Goal: Task Accomplishment & Management: Use online tool/utility

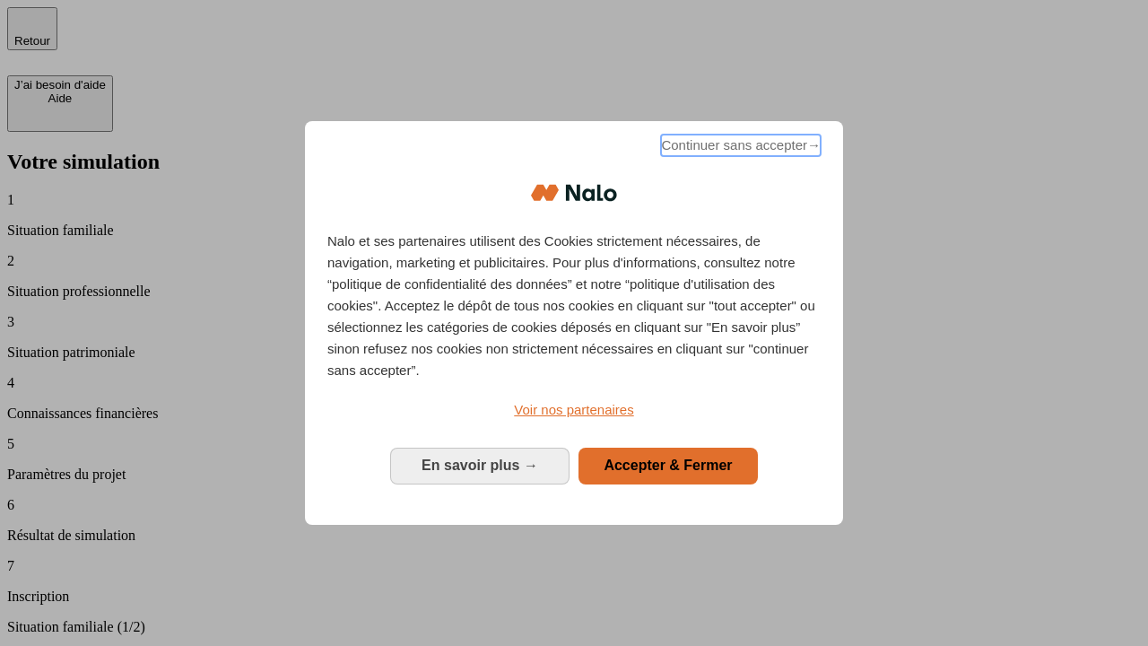
click at [739, 148] on span "Continuer sans accepter →" at bounding box center [741, 146] width 160 height 22
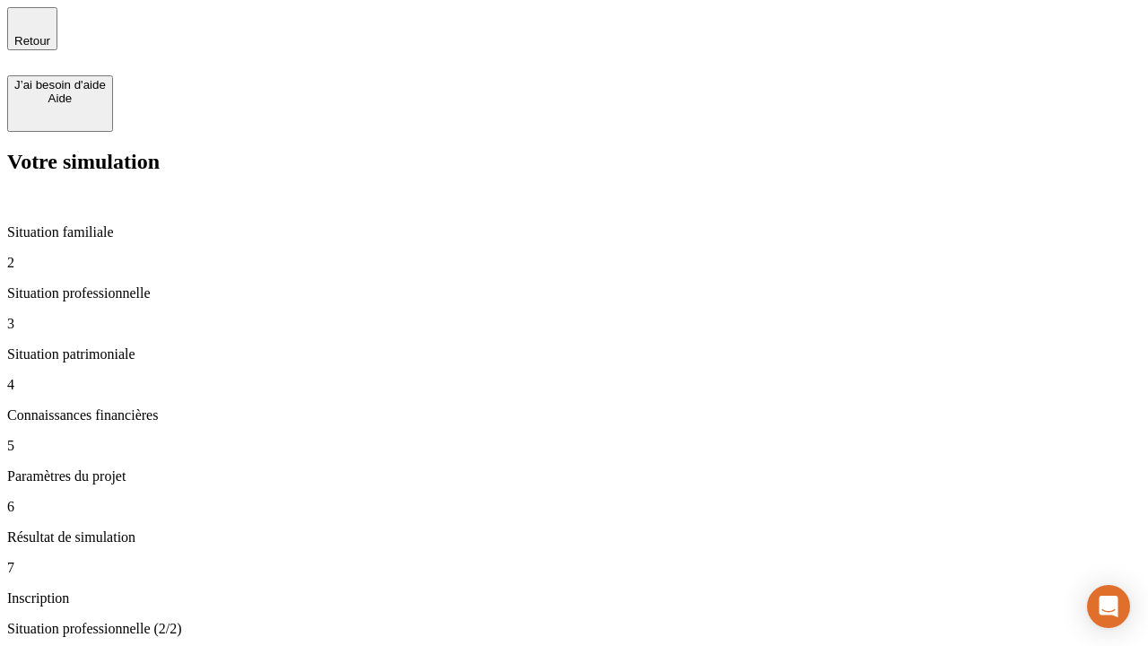
type input "30 000"
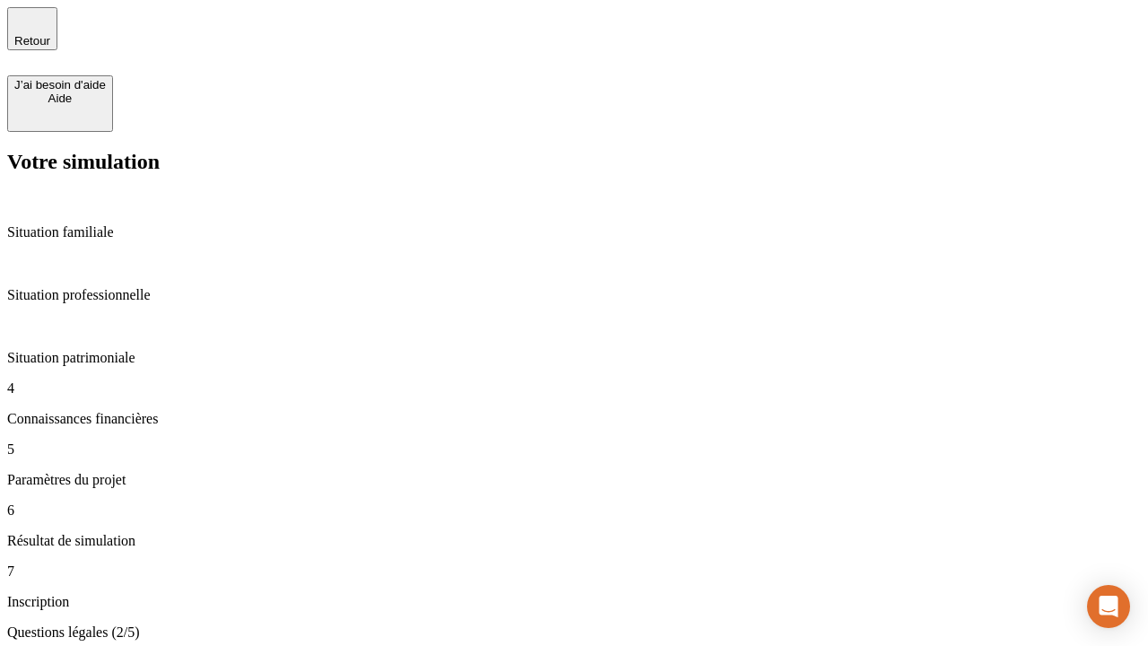
scroll to position [4, 0]
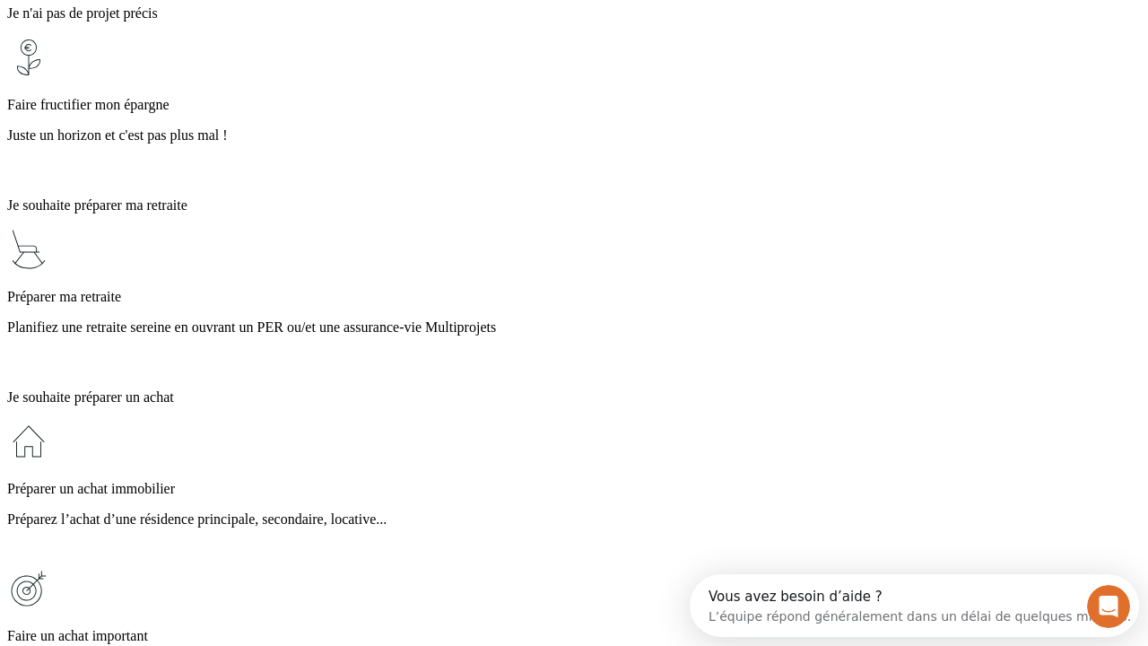
scroll to position [34, 0]
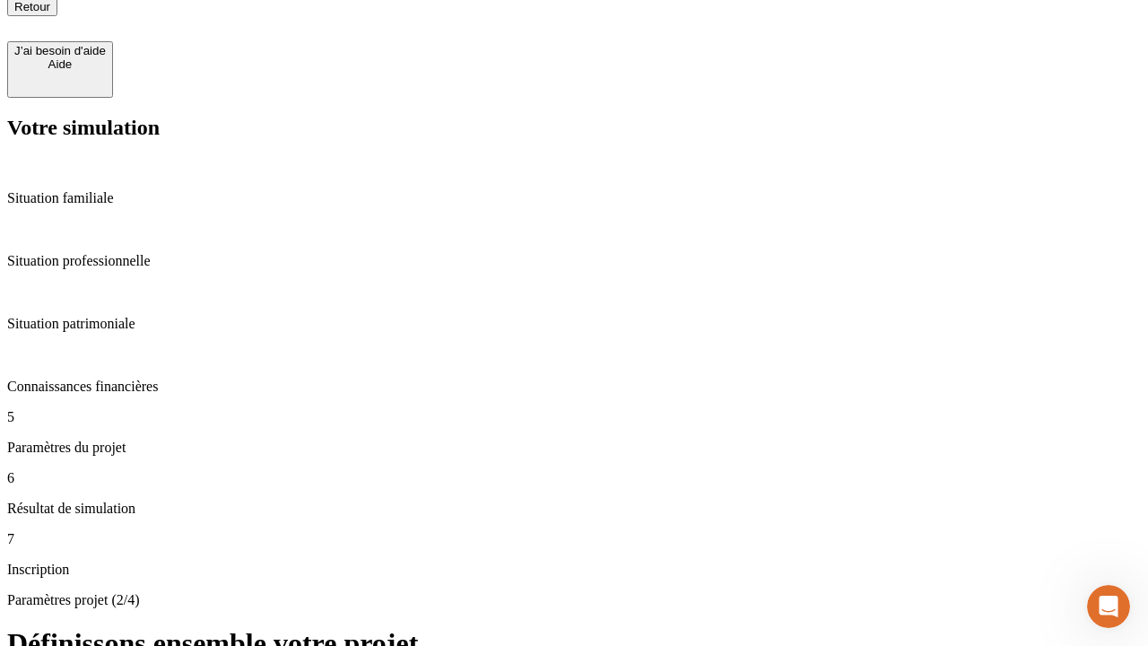
type input "25"
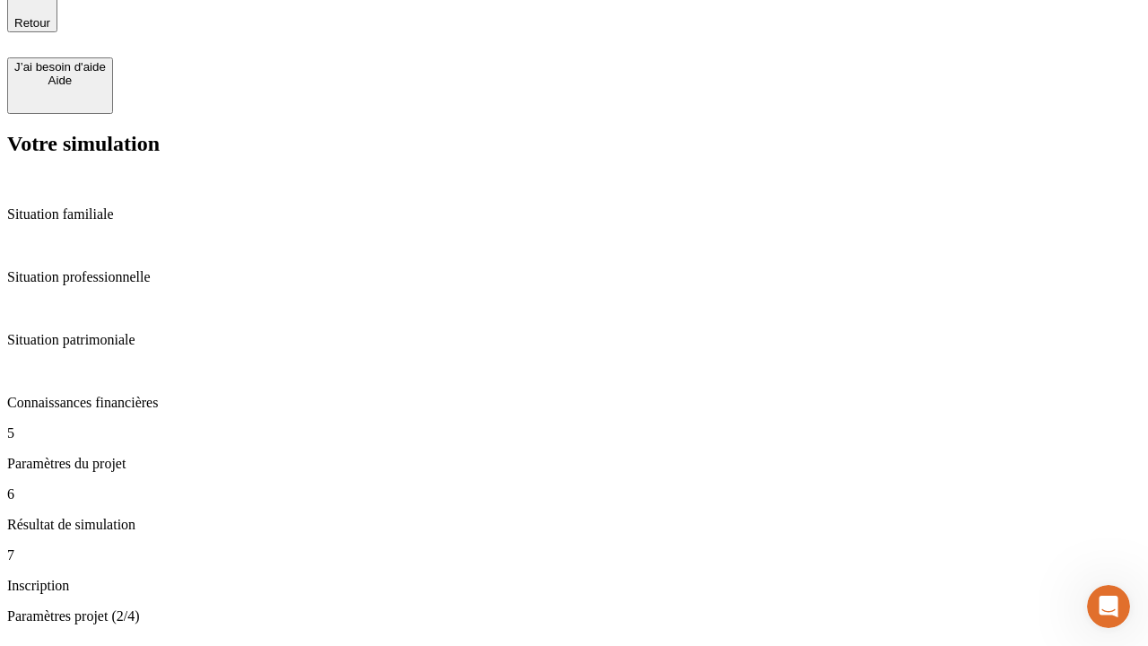
type input "1 000"
type input "640"
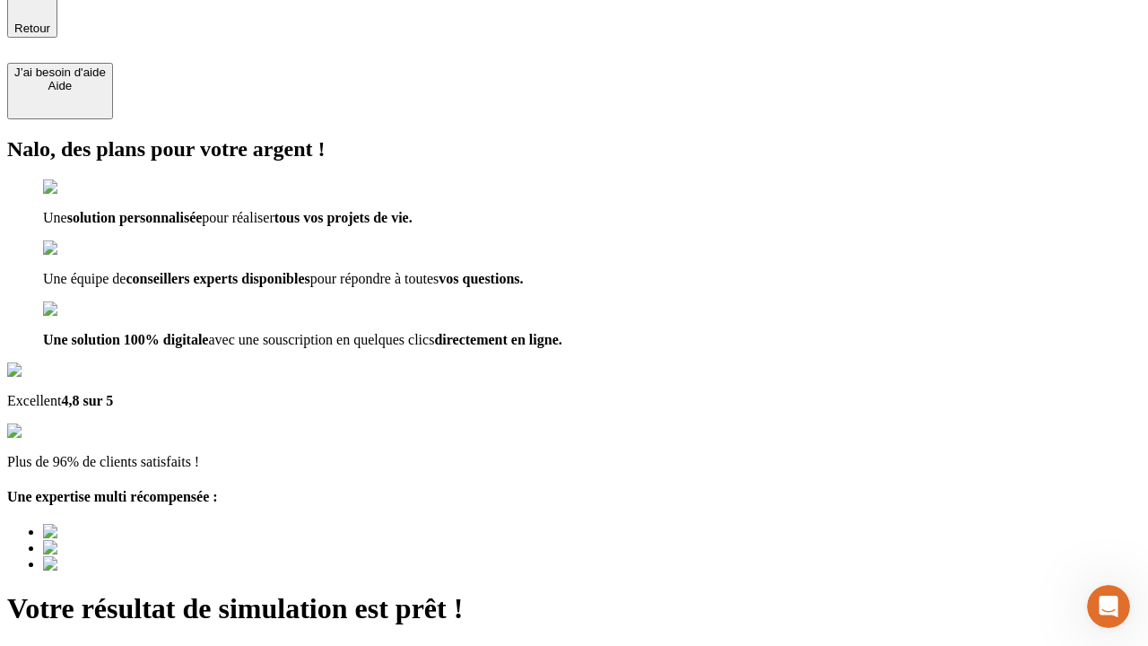
type input "[EMAIL_ADDRESS][PERSON_NAME][DOMAIN_NAME]"
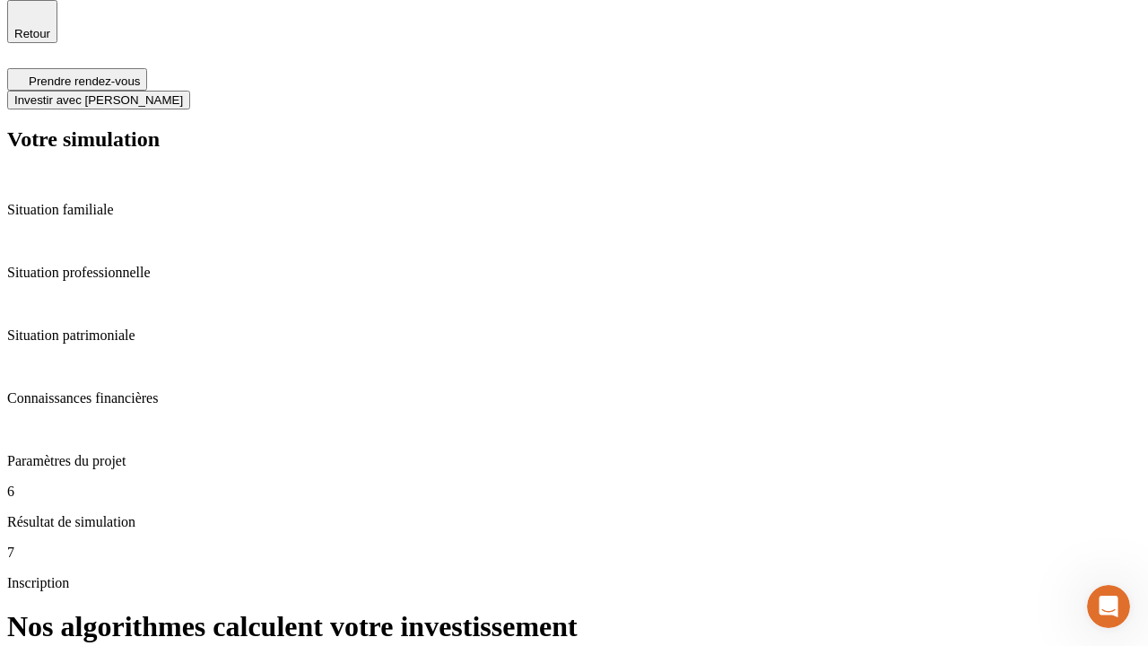
click at [183, 93] on span "Investir avec [PERSON_NAME]" at bounding box center [98, 99] width 169 height 13
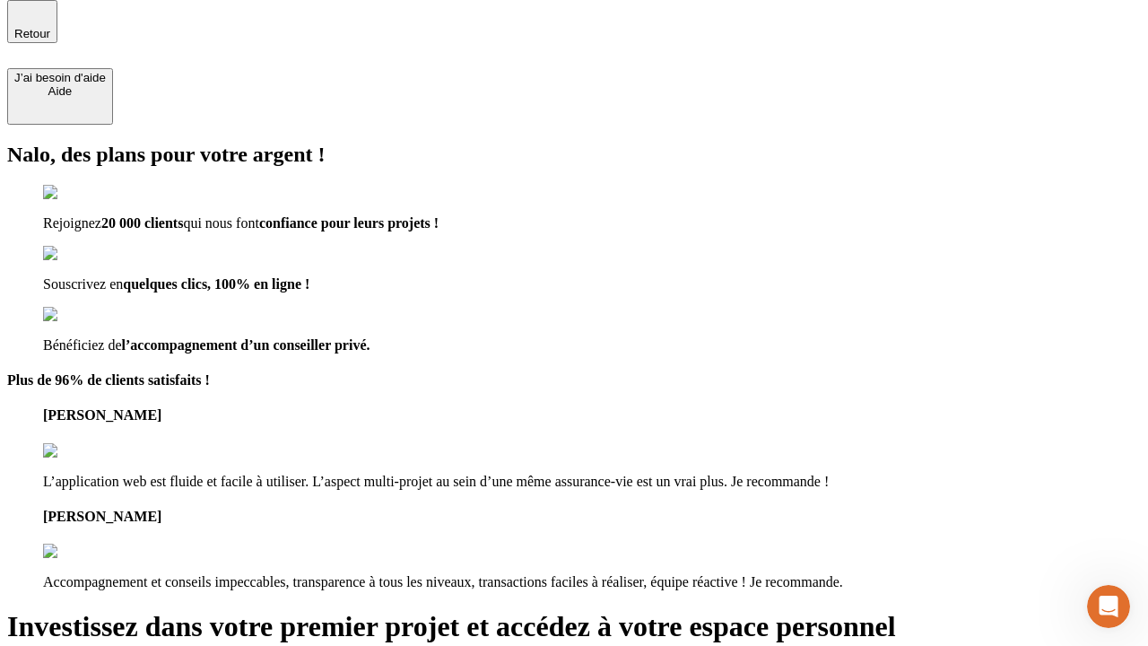
scroll to position [5, 0]
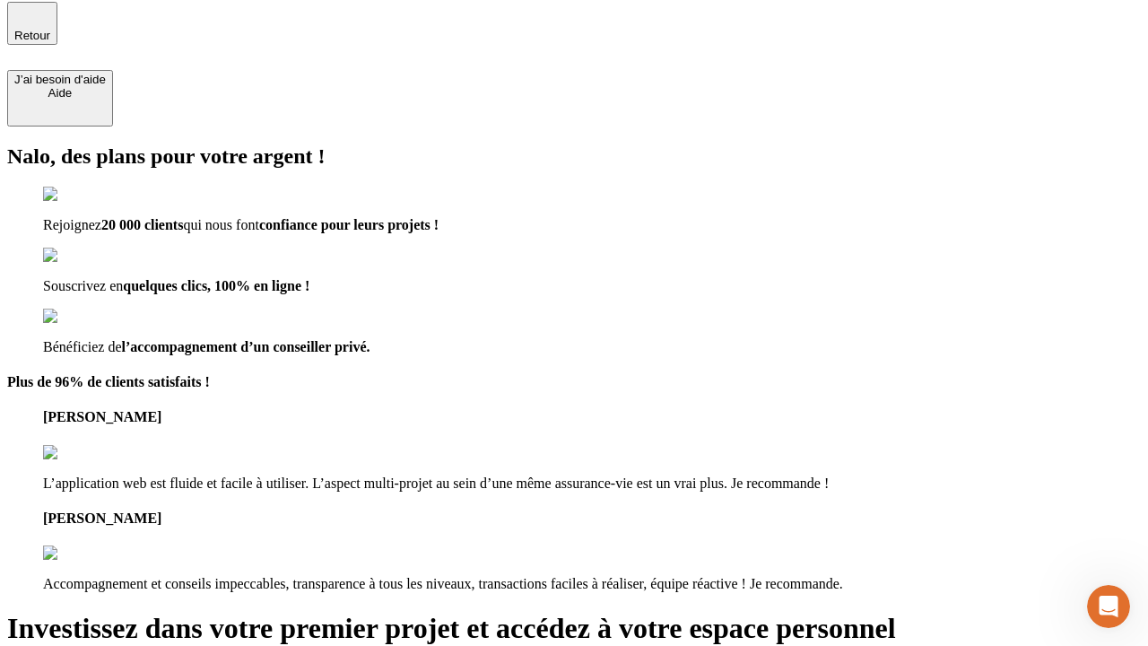
type input "[PERSON_NAME][EMAIL_ADDRESS][DOMAIN_NAME]"
